Goal: Task Accomplishment & Management: Manage account settings

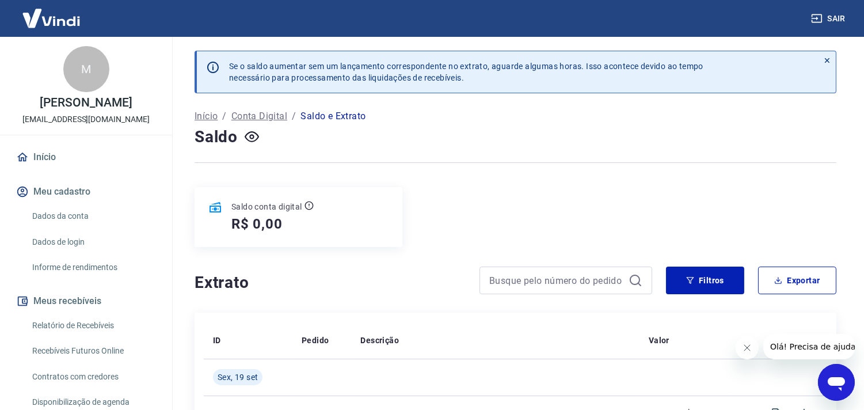
scroll to position [128, 0]
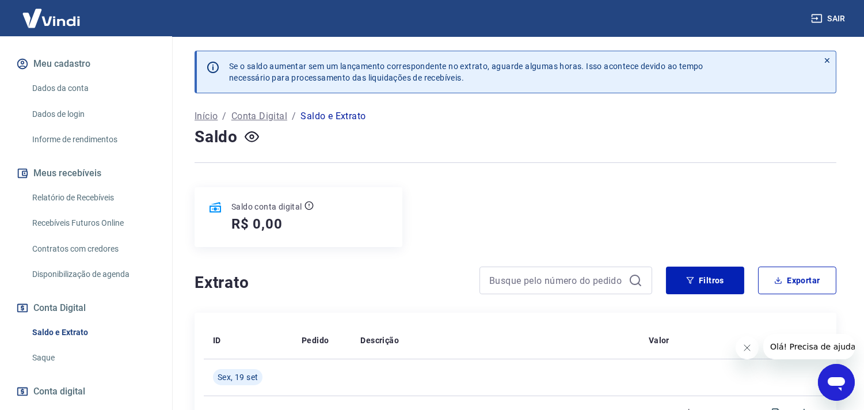
click at [92, 192] on link "Relatório de Recebíveis" at bounding box center [93, 198] width 131 height 24
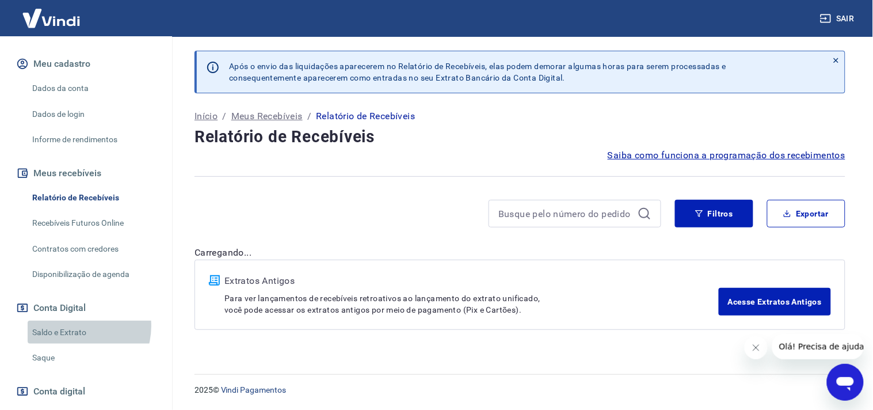
click at [74, 326] on link "Saldo e Extrato" at bounding box center [93, 333] width 131 height 24
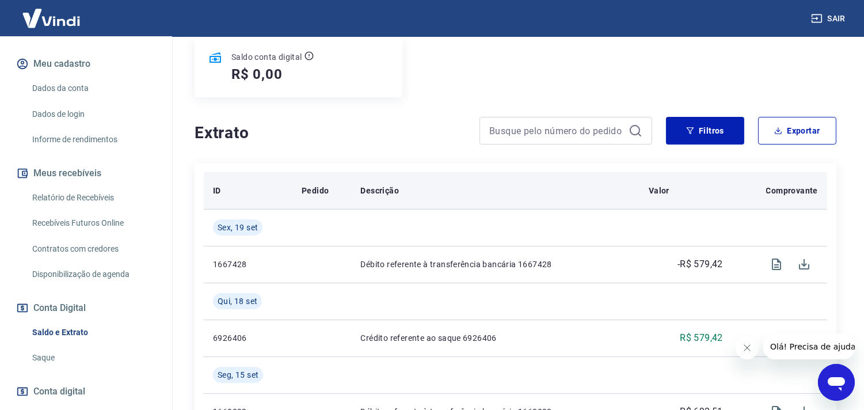
scroll to position [128, 0]
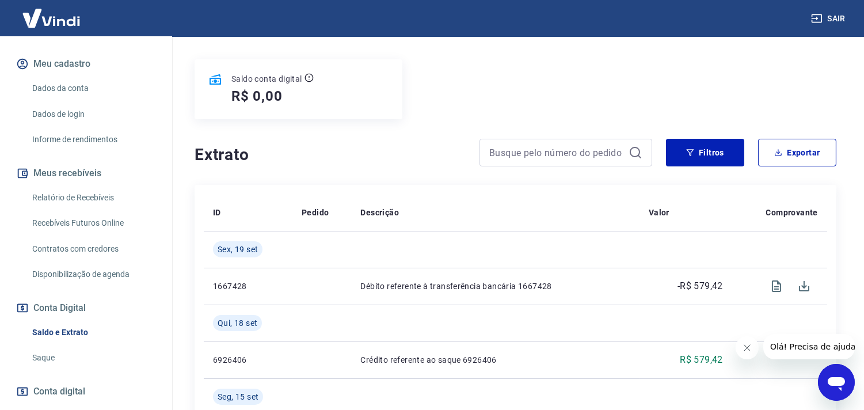
click at [83, 81] on link "Dados da conta" at bounding box center [93, 89] width 131 height 24
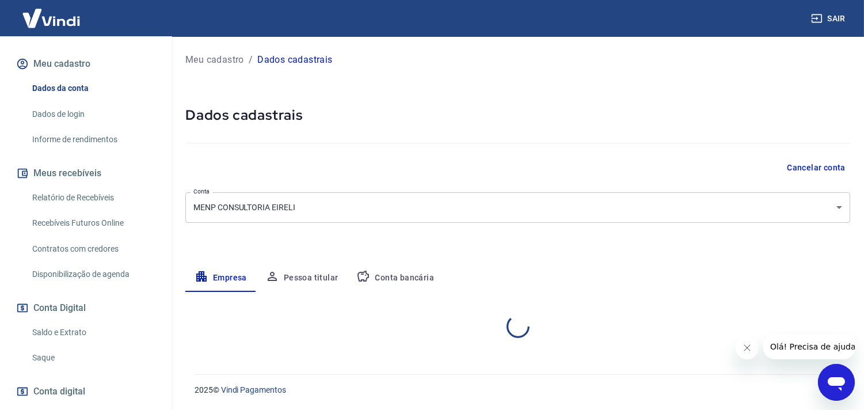
select select "RJ"
click at [76, 326] on link "Saldo e Extrato" at bounding box center [93, 333] width 131 height 24
